Goal: Task Accomplishment & Management: Manage account settings

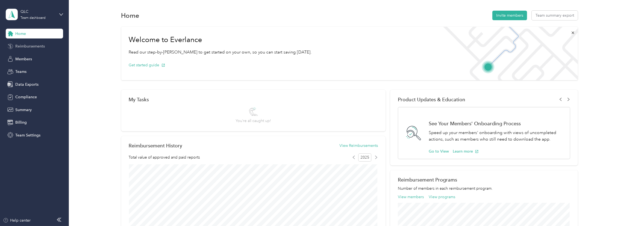
click at [40, 47] on span "Reimbursements" at bounding box center [29, 46] width 29 height 6
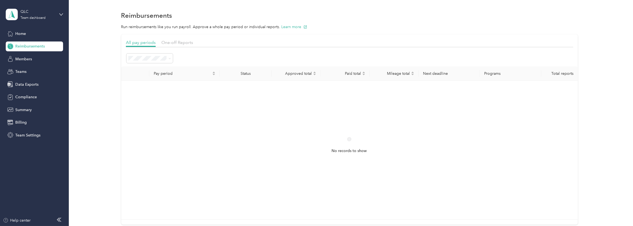
click at [153, 134] on span "Marked as paid" at bounding box center [143, 133] width 26 height 5
click at [180, 44] on div "One-off Reports" at bounding box center [177, 42] width 32 height 7
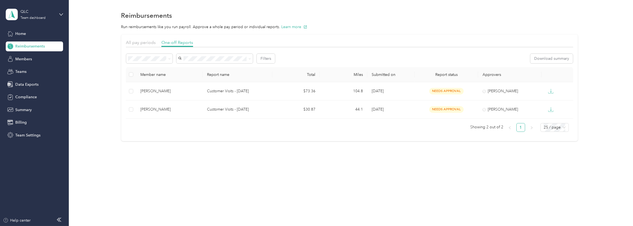
click at [140, 120] on body "QLC Team dashboard Home Reimbursements Members Teams Data Exports Compliance Su…" at bounding box center [315, 113] width 630 height 226
click at [166, 59] on span at bounding box center [168, 59] width 4 height 6
click at [135, 117] on li "Paid" at bounding box center [149, 117] width 46 height 10
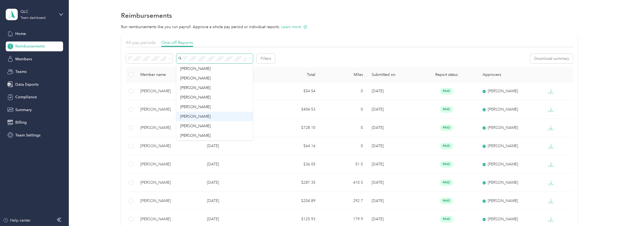
scroll to position [19, 0]
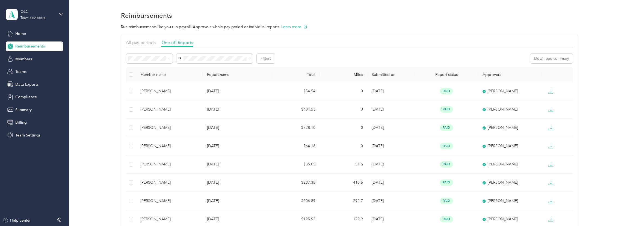
click at [196, 123] on span "[PERSON_NAME]" at bounding box center [195, 124] width 30 height 5
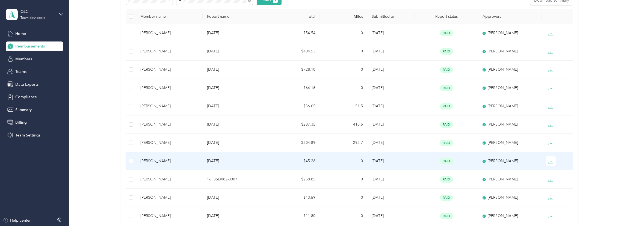
scroll to position [49, 0]
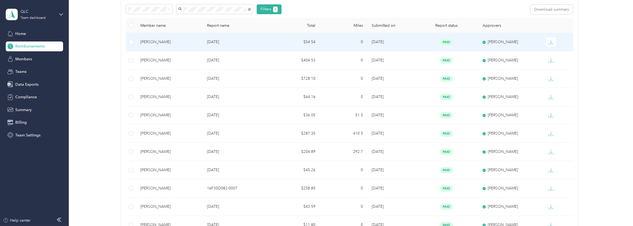
click at [254, 42] on p "[DATE]" at bounding box center [237, 42] width 61 height 6
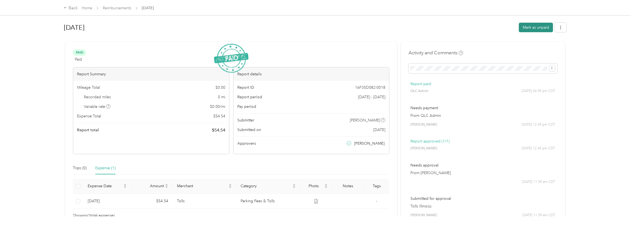
click at [542, 26] on button "Mark as unpaid" at bounding box center [535, 28] width 34 height 10
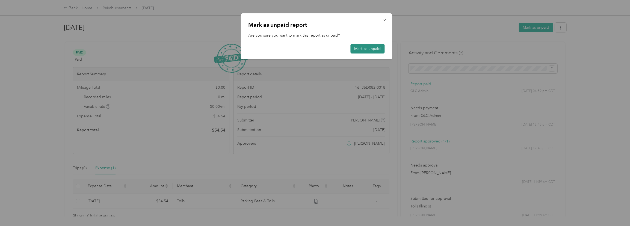
click at [367, 51] on button "Mark as unpaid" at bounding box center [367, 49] width 34 height 10
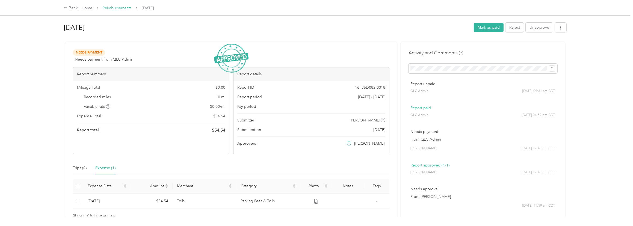
click at [125, 8] on link "Reimbursements" at bounding box center [117, 8] width 29 height 5
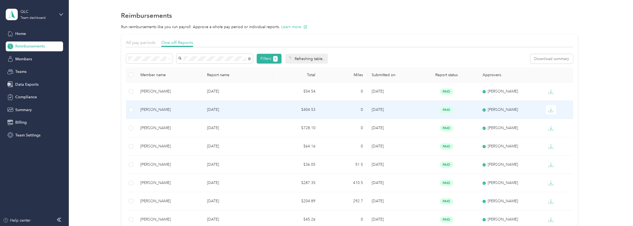
click at [175, 109] on div "[PERSON_NAME]" at bounding box center [169, 110] width 58 height 6
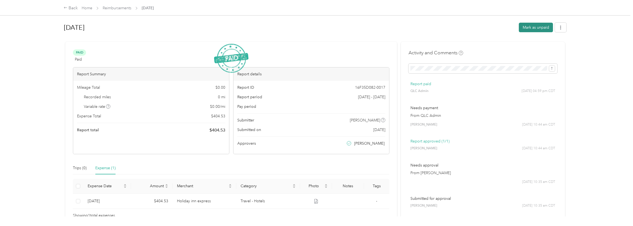
click at [540, 26] on button "Mark as unpaid" at bounding box center [535, 28] width 34 height 10
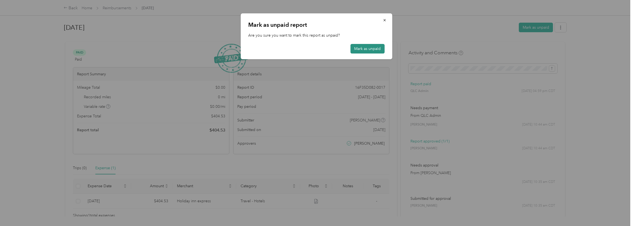
click at [364, 47] on button "Mark as unpaid" at bounding box center [367, 49] width 34 height 10
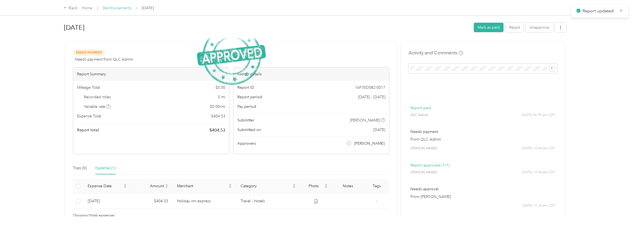
click at [125, 8] on link "Reimbursements" at bounding box center [117, 8] width 29 height 5
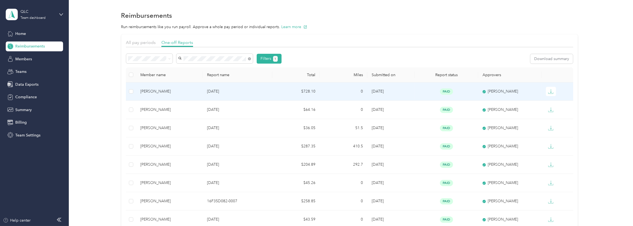
click at [193, 89] on div "[PERSON_NAME]" at bounding box center [169, 91] width 58 height 6
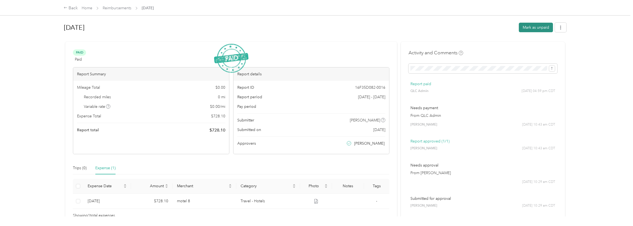
click at [529, 26] on button "Mark as unpaid" at bounding box center [535, 28] width 34 height 10
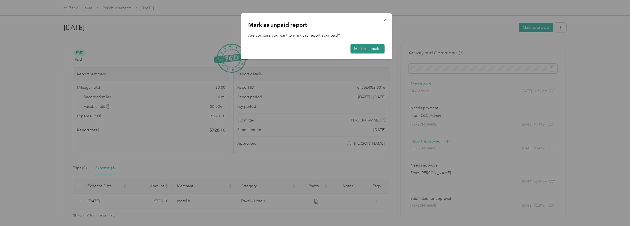
click at [367, 46] on button "Mark as unpaid" at bounding box center [367, 49] width 34 height 10
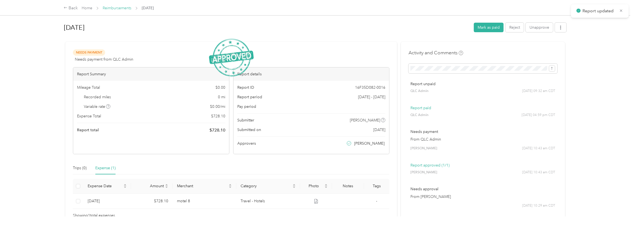
click at [122, 9] on link "Reimbursements" at bounding box center [117, 8] width 29 height 5
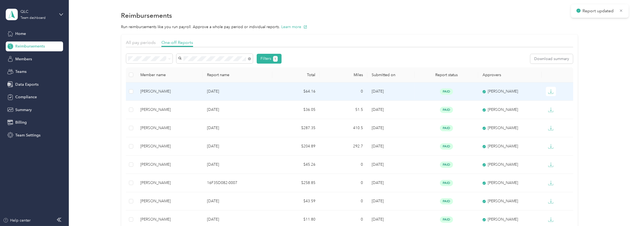
click at [179, 91] on div "[PERSON_NAME]" at bounding box center [169, 91] width 58 height 6
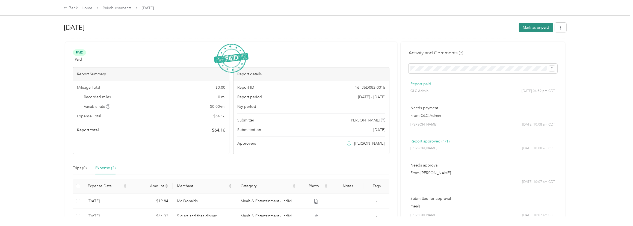
click at [542, 27] on button "Mark as unpaid" at bounding box center [535, 28] width 34 height 10
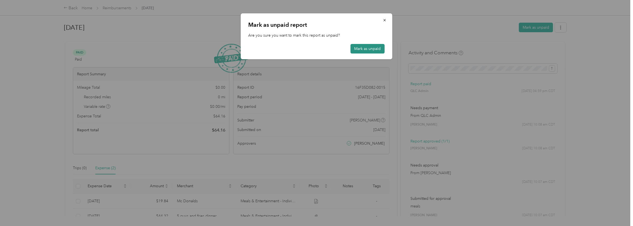
click at [370, 48] on button "Mark as unpaid" at bounding box center [367, 49] width 34 height 10
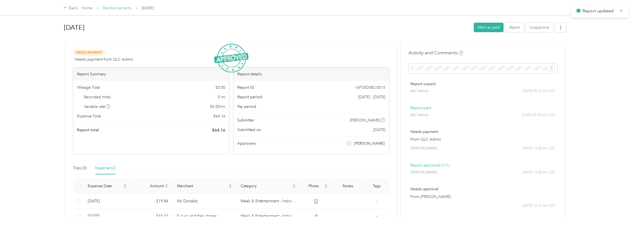
click at [114, 7] on link "Reimbursements" at bounding box center [117, 8] width 29 height 5
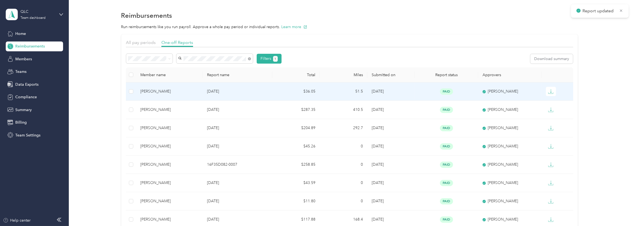
click at [178, 91] on div "[PERSON_NAME]" at bounding box center [169, 91] width 58 height 6
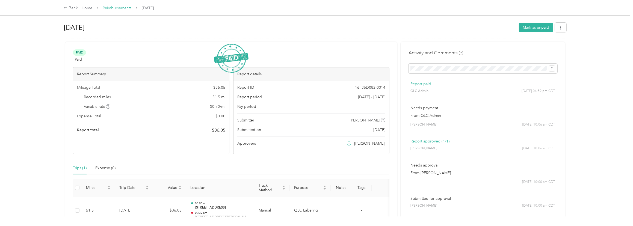
click at [129, 8] on link "Reimbursements" at bounding box center [117, 8] width 29 height 5
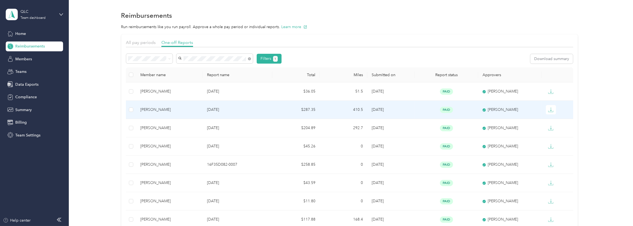
click at [259, 110] on p "[DATE]" at bounding box center [237, 110] width 61 height 6
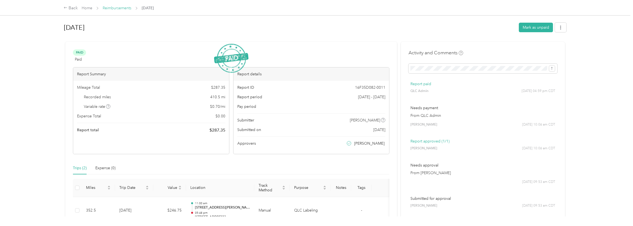
click at [112, 8] on link "Reimbursements" at bounding box center [117, 8] width 29 height 5
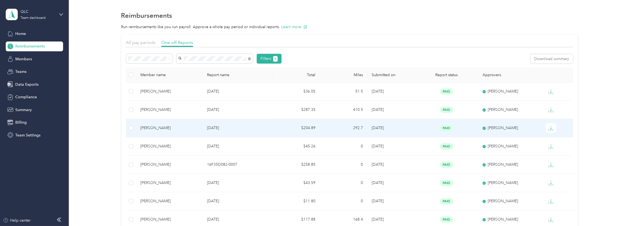
click at [267, 126] on p "[DATE]" at bounding box center [237, 128] width 61 height 6
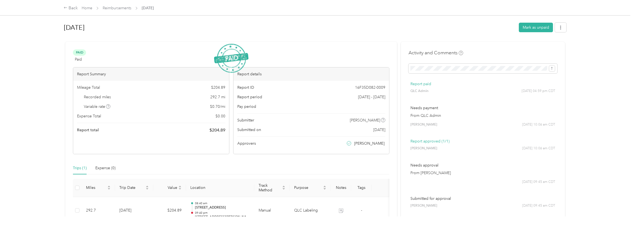
click at [130, 11] on span "Reimbursements" at bounding box center [117, 8] width 29 height 6
click at [123, 7] on link "Reimbursements" at bounding box center [117, 8] width 29 height 5
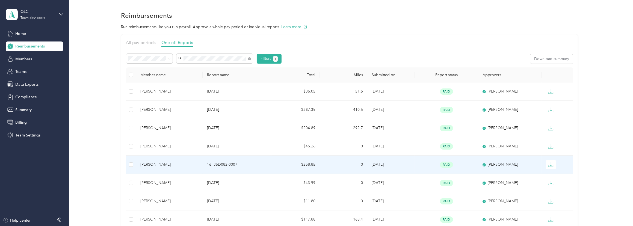
click at [269, 163] on td "16F35D082-0007" at bounding box center [237, 165] width 70 height 18
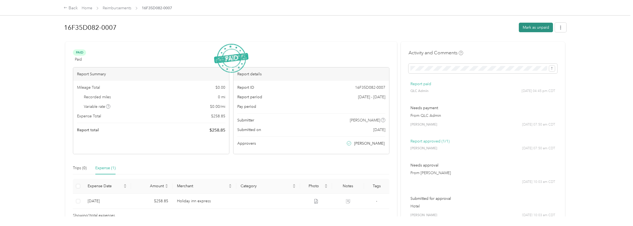
click at [535, 28] on button "Mark as unpaid" at bounding box center [535, 28] width 34 height 10
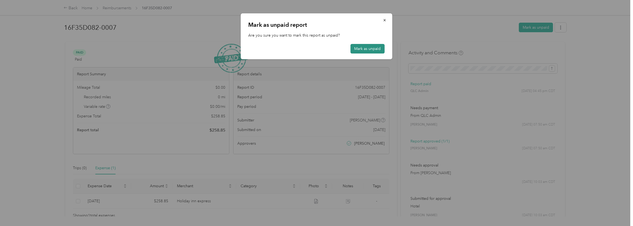
click at [372, 48] on button "Mark as unpaid" at bounding box center [367, 49] width 34 height 10
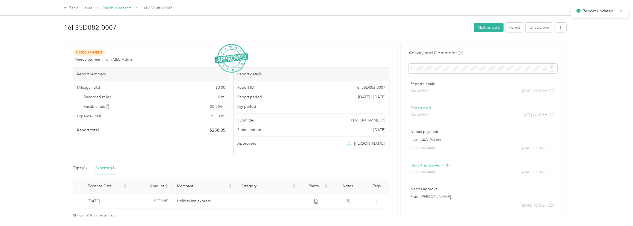
click at [131, 10] on link "Reimbursements" at bounding box center [117, 8] width 29 height 5
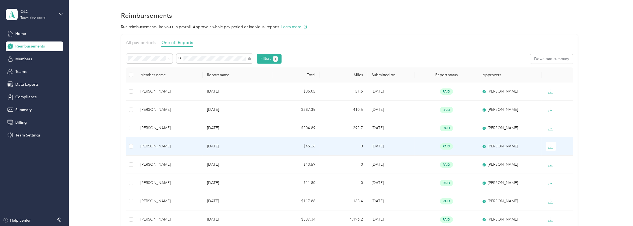
click at [185, 146] on div "[PERSON_NAME]" at bounding box center [169, 146] width 58 height 6
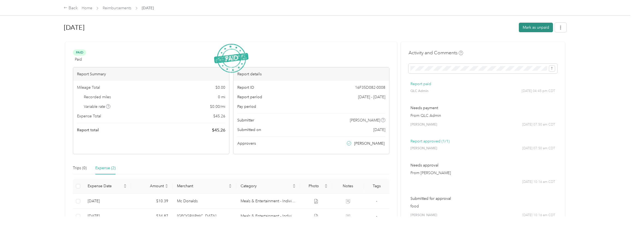
click at [526, 25] on button "Mark as unpaid" at bounding box center [535, 28] width 34 height 10
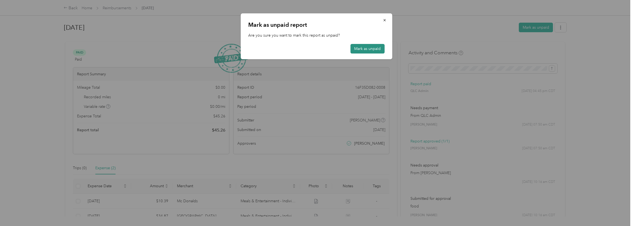
click at [362, 47] on button "Mark as unpaid" at bounding box center [367, 49] width 34 height 10
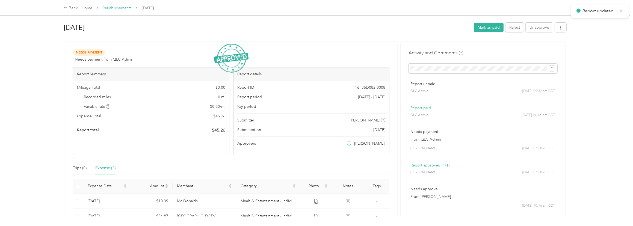
click at [123, 6] on link "Reimbursements" at bounding box center [117, 8] width 29 height 5
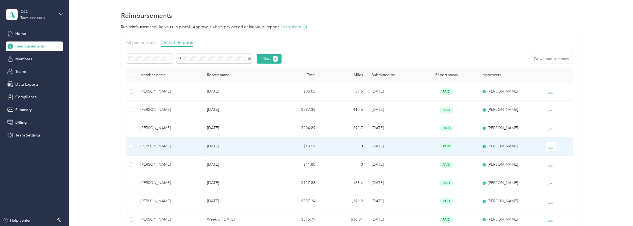
click at [245, 146] on p "[DATE]" at bounding box center [237, 146] width 61 height 6
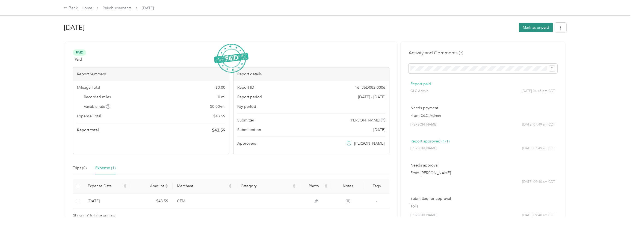
click at [534, 28] on button "Mark as unpaid" at bounding box center [535, 28] width 34 height 10
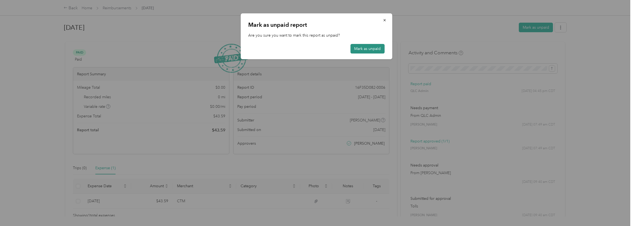
click at [371, 46] on button "Mark as unpaid" at bounding box center [367, 49] width 34 height 10
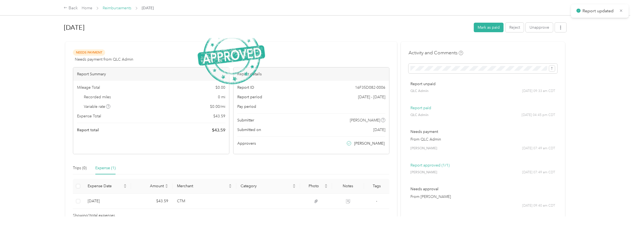
click at [125, 7] on link "Reimbursements" at bounding box center [117, 8] width 29 height 5
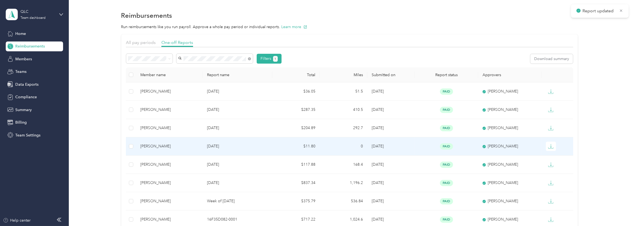
click at [256, 147] on p "[DATE]" at bounding box center [237, 146] width 61 height 6
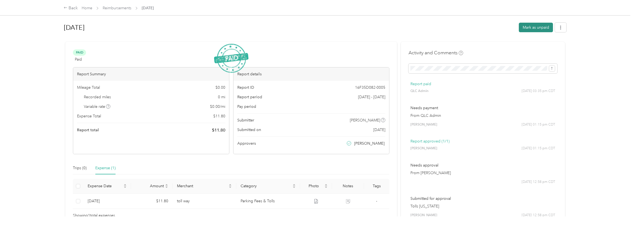
click at [530, 28] on button "Mark as unpaid" at bounding box center [535, 28] width 34 height 10
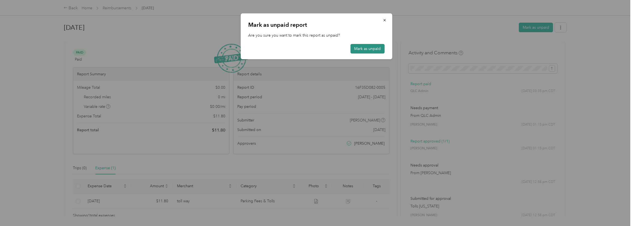
click at [371, 47] on button "Mark as unpaid" at bounding box center [367, 49] width 34 height 10
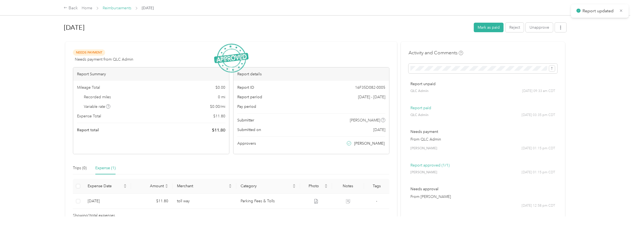
click at [124, 10] on link "Reimbursements" at bounding box center [117, 8] width 29 height 5
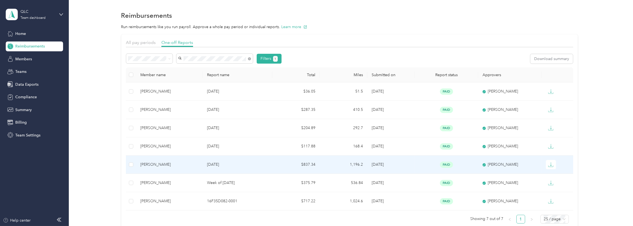
click at [274, 163] on td "$837.34" at bounding box center [295, 165] width 47 height 18
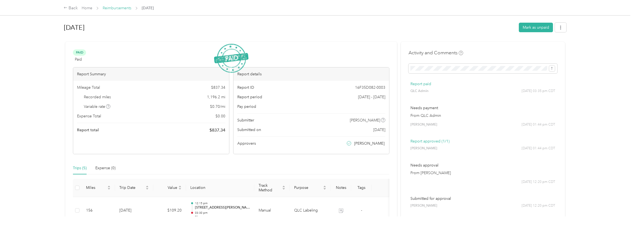
click at [120, 6] on link "Reimbursements" at bounding box center [117, 8] width 29 height 5
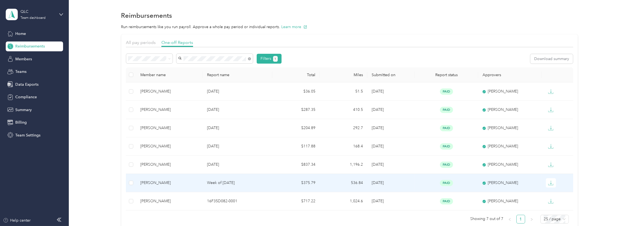
click at [277, 185] on td "$375.79" at bounding box center [295, 183] width 47 height 18
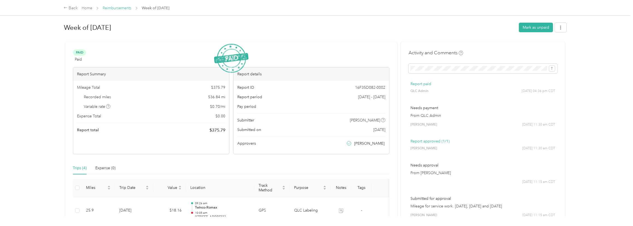
click at [120, 10] on link "Reimbursements" at bounding box center [117, 8] width 29 height 5
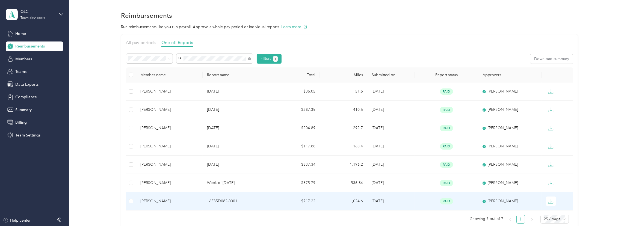
click at [279, 204] on td "$717.22" at bounding box center [295, 201] width 47 height 18
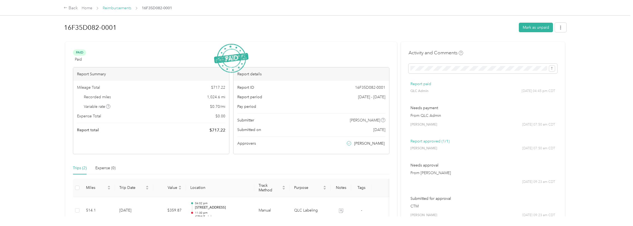
click at [126, 8] on link "Reimbursements" at bounding box center [117, 8] width 29 height 5
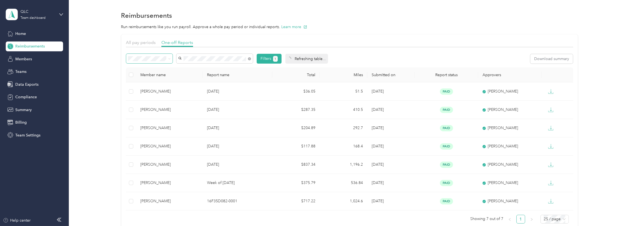
click at [164, 61] on span at bounding box center [149, 59] width 46 height 10
click at [168, 56] on span at bounding box center [168, 59] width 4 height 6
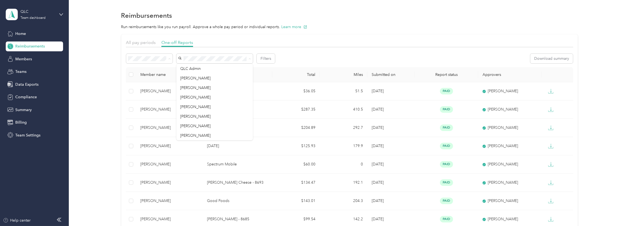
click at [150, 87] on span "Needs payment" at bounding box center [144, 87] width 28 height 5
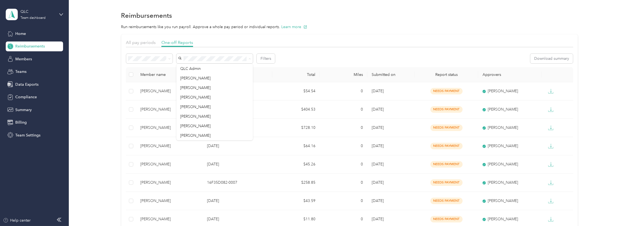
click at [407, 32] on section "Reimbursements Run reimbursements like you run payroll. Approve a whole pay per…" at bounding box center [349, 130] width 548 height 241
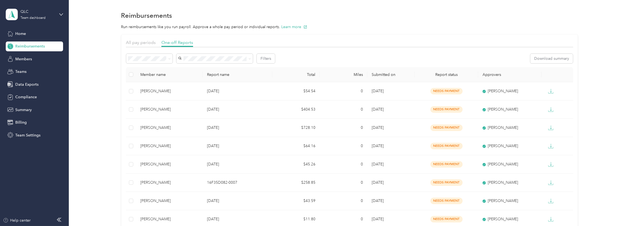
click at [600, 42] on div "All pay periods One-off Reports Filters Download summary Member name Report nam…" at bounding box center [349, 142] width 548 height 216
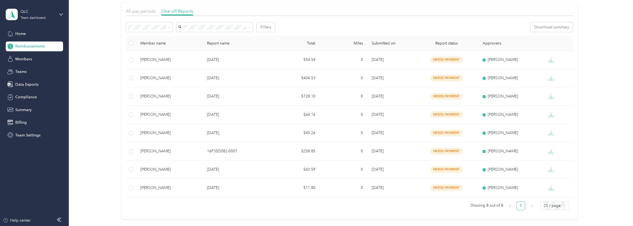
scroll to position [49, 0]
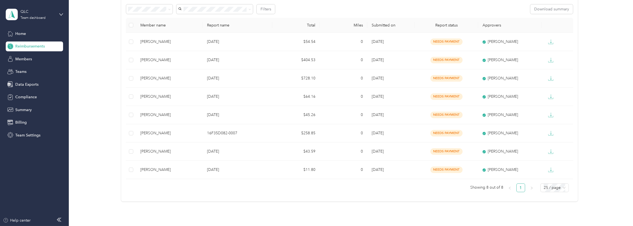
click at [100, 63] on div "All pay periods One-off Reports Filters Download summary Member name Report nam…" at bounding box center [349, 93] width 548 height 216
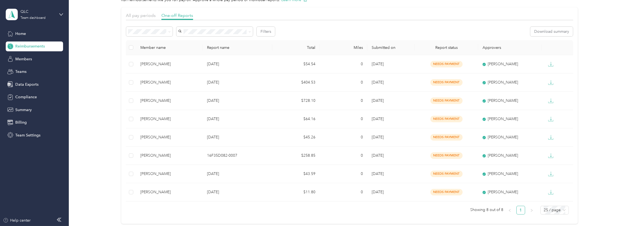
scroll to position [0, 0]
